Goal: Task Accomplishment & Management: Manage account settings

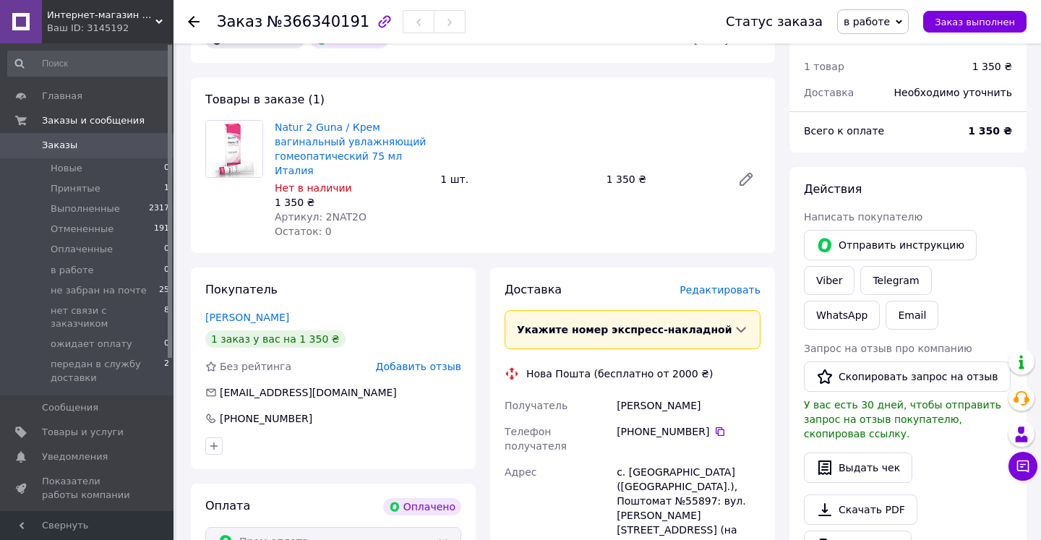
scroll to position [429, 0]
drag, startPoint x: 322, startPoint y: 201, endPoint x: 360, endPoint y: 201, distance: 38.3
click at [360, 210] on div "Артикул: 2NAT2O" at bounding box center [352, 217] width 154 height 14
copy span "2NAT2O"
click at [100, 426] on span "Товары и услуги" at bounding box center [83, 432] width 82 height 13
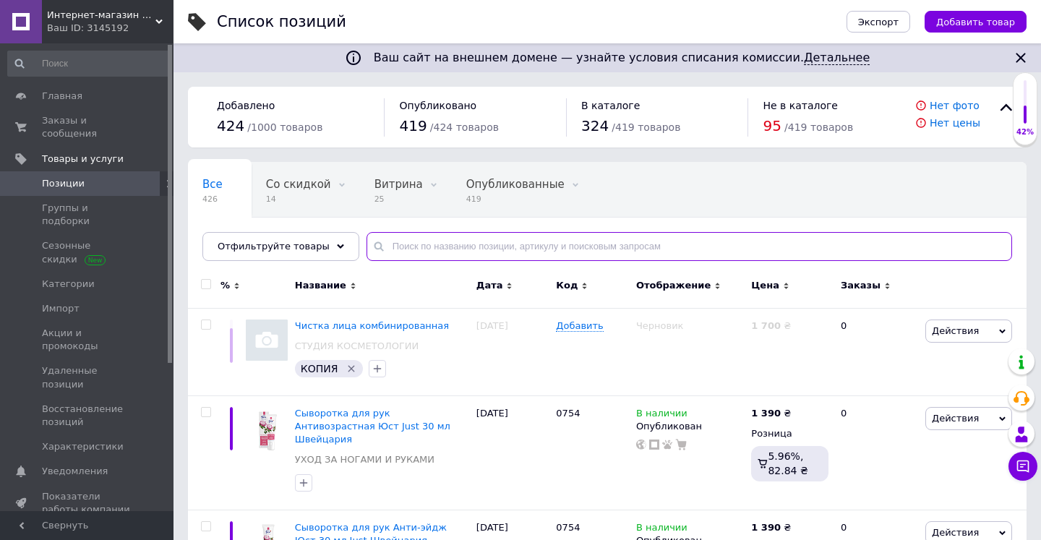
click at [545, 244] on input "text" at bounding box center [690, 246] width 646 height 29
paste input "2NAT2O"
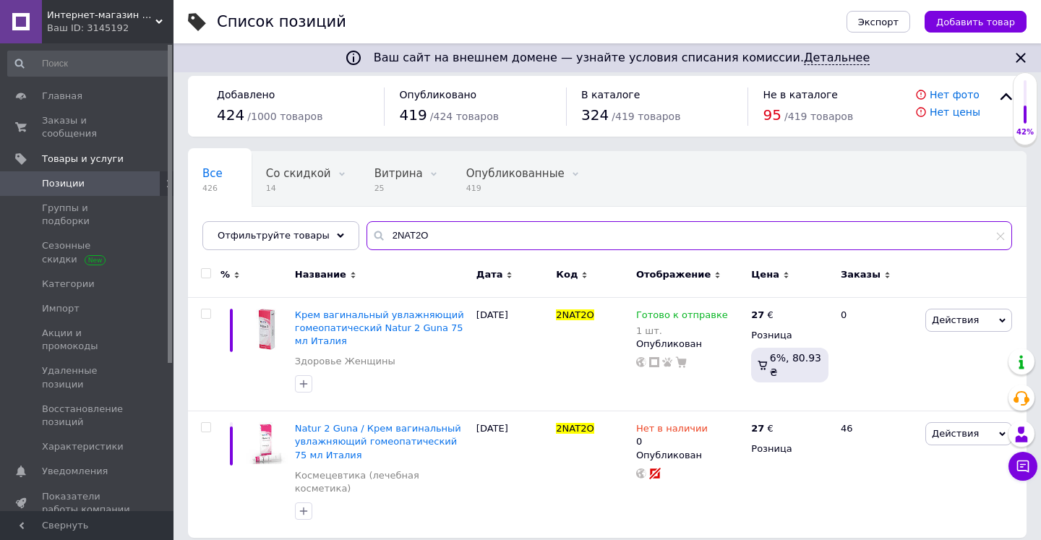
scroll to position [9, 0]
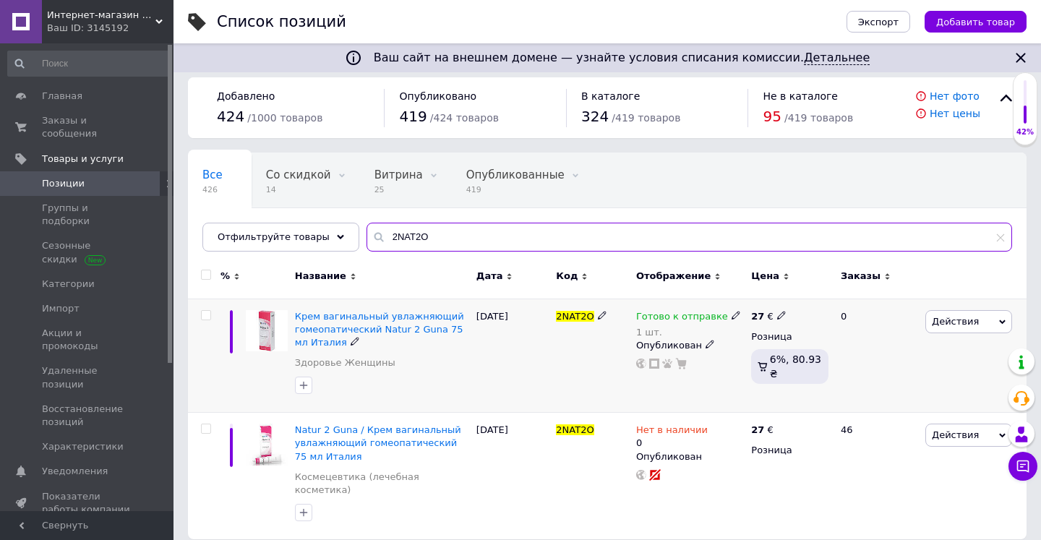
type input "2NAT2O"
click at [732, 317] on icon at bounding box center [736, 315] width 9 height 9
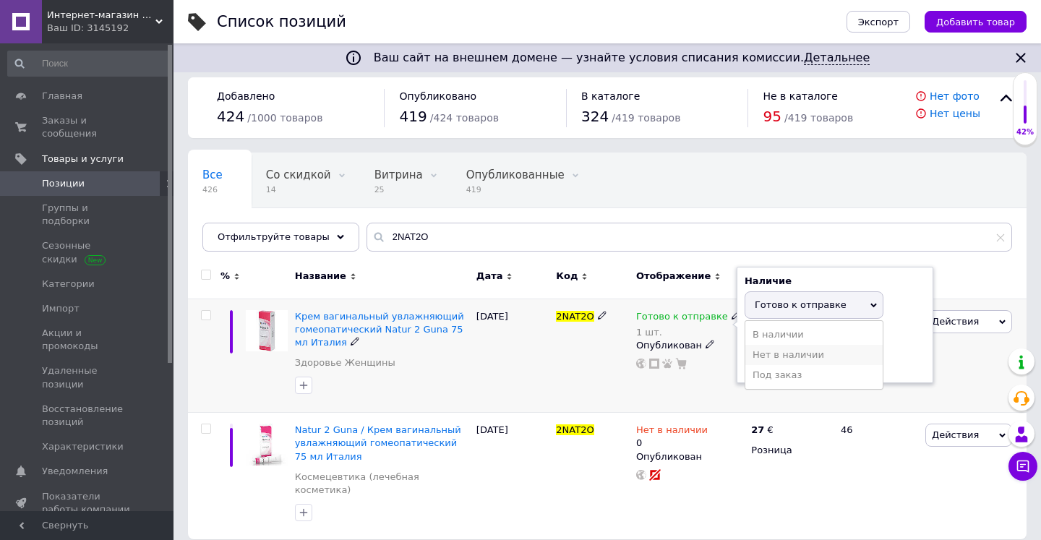
click at [779, 357] on li "Нет в наличии" at bounding box center [813, 355] width 137 height 20
click at [776, 362] on input "1" at bounding box center [800, 360] width 110 height 29
click at [562, 345] on div "2NAT2O" at bounding box center [592, 356] width 80 height 114
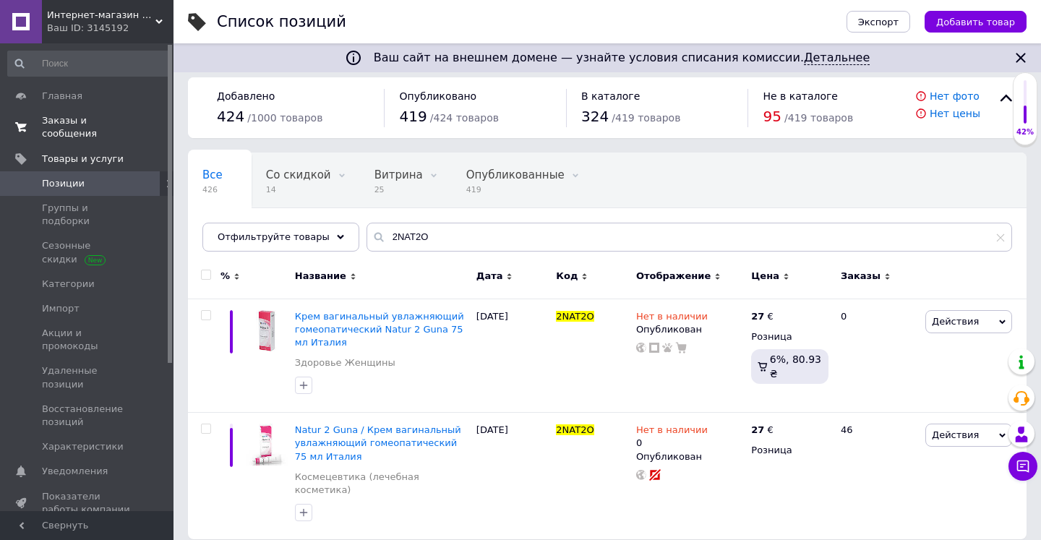
click at [57, 128] on span "Заказы и сообщения" at bounding box center [88, 127] width 92 height 26
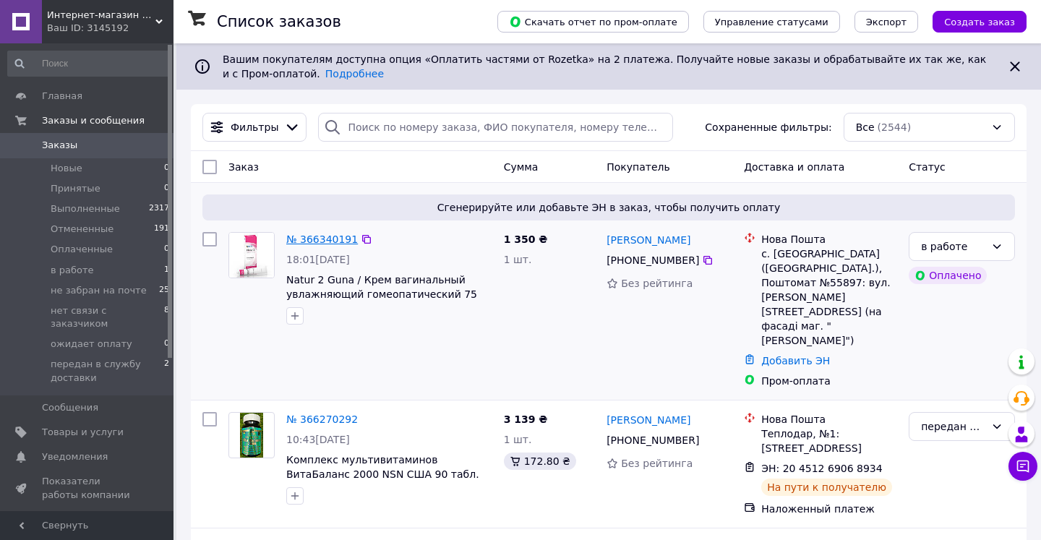
click at [312, 236] on link "№ 366340191" at bounding box center [322, 240] width 72 height 12
